Goal: Task Accomplishment & Management: Complete application form

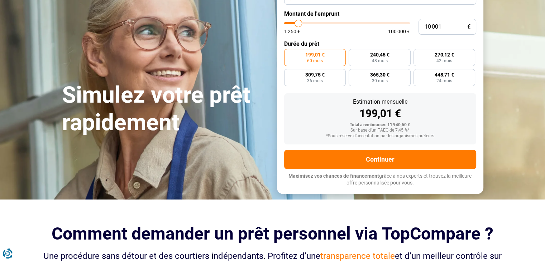
scroll to position [72, 0]
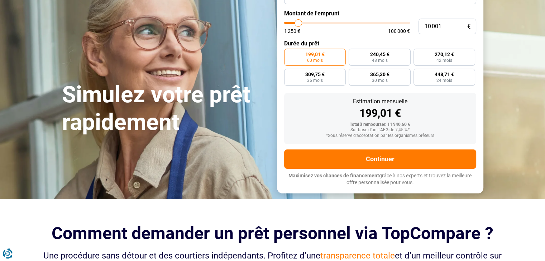
type input "10 500"
type input "10500"
type input "10 750"
type input "10750"
type input "11 000"
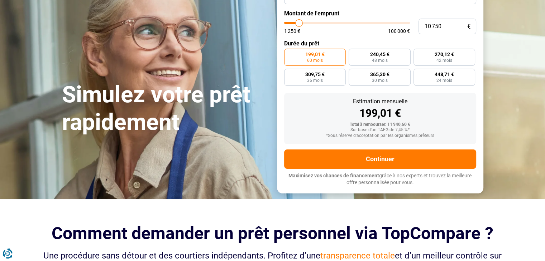
type input "11000"
type input "11 250"
type input "11250"
type input "12 000"
type input "12000"
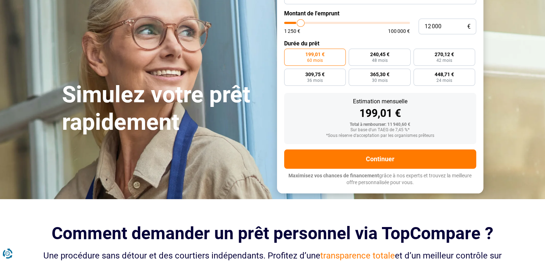
type input "14 000"
type input "14000"
type input "16 500"
type input "16500"
type input "19 000"
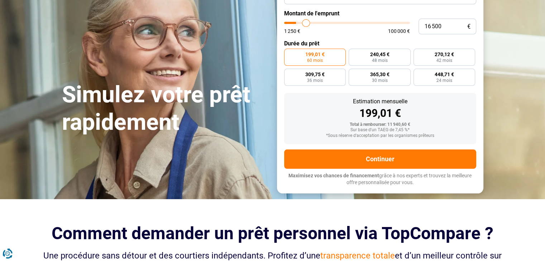
type input "19000"
type input "25 000"
type input "25000"
type input "34 500"
type input "34500"
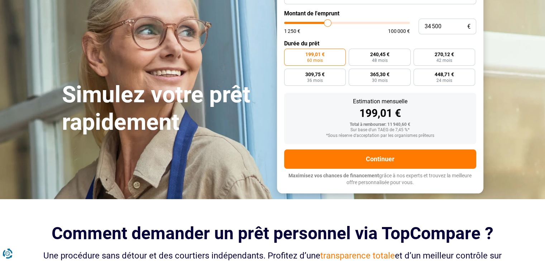
type input "39 750"
type input "39750"
type input "44 000"
type input "44000"
type input "47 250"
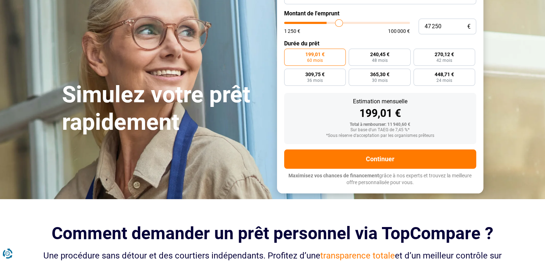
type input "47250"
type input "48 500"
type input "48500"
type input "49 000"
type input "49000"
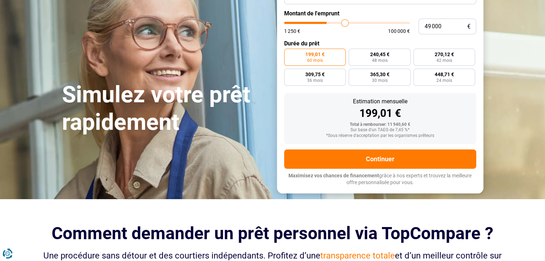
type input "50 500"
type input "50500"
type input "52 000"
type input "52000"
type input "54 250"
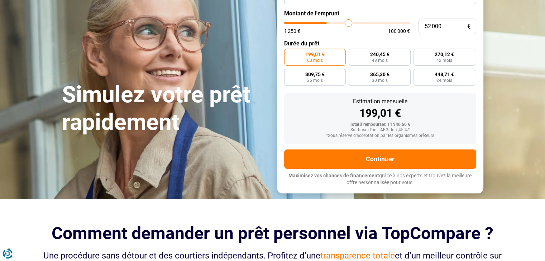
type input "54250"
type input "57 000"
type input "57000"
type input "62 000"
type input "62000"
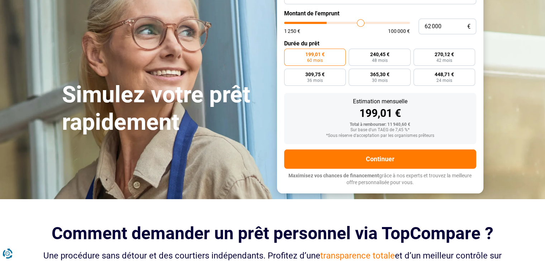
type input "68 500"
type input "68500"
type input "76 250"
type input "76250"
type input "83 250"
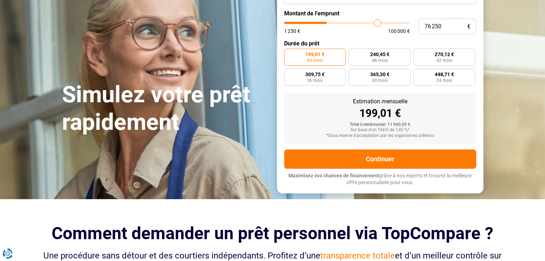
type input "83250"
type input "90 000"
type input "90000"
type input "96 000"
type input "96000"
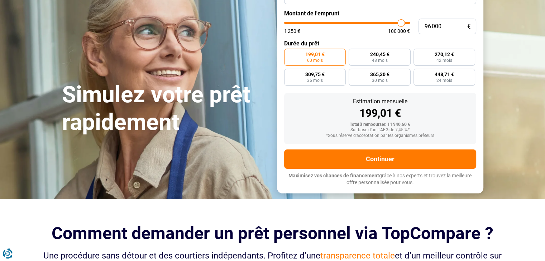
type input "100 000"
drag, startPoint x: 299, startPoint y: 23, endPoint x: 420, endPoint y: 31, distance: 121.3
type input "100000"
click at [410, 24] on input "range" at bounding box center [347, 23] width 126 height 2
radio input "false"
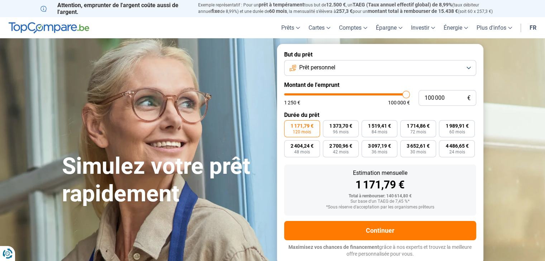
scroll to position [36, 0]
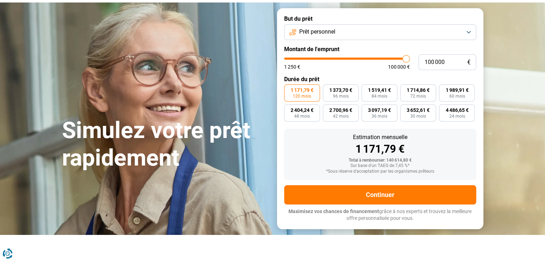
click at [469, 31] on button "Prêt personnel" at bounding box center [380, 32] width 192 height 16
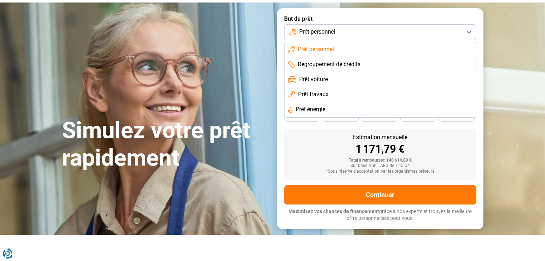
click at [328, 64] on span "Regroupement de crédits" at bounding box center [329, 65] width 63 height 8
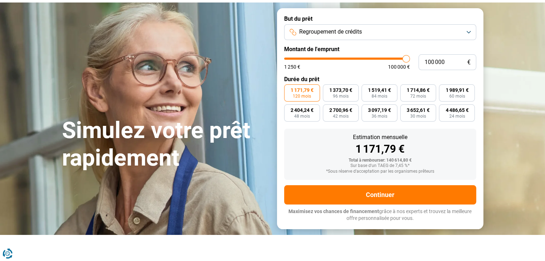
scroll to position [0, 0]
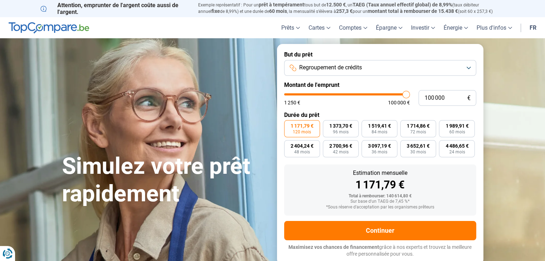
click at [468, 67] on button "Regroupement de crédits" at bounding box center [380, 68] width 192 height 16
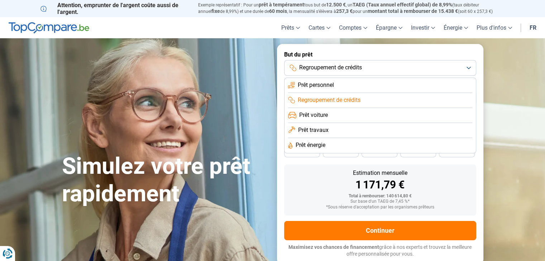
click at [308, 129] on span "Prêt travaux" at bounding box center [313, 130] width 30 height 8
